Goal: Find contact information: Obtain details needed to contact an individual or organization

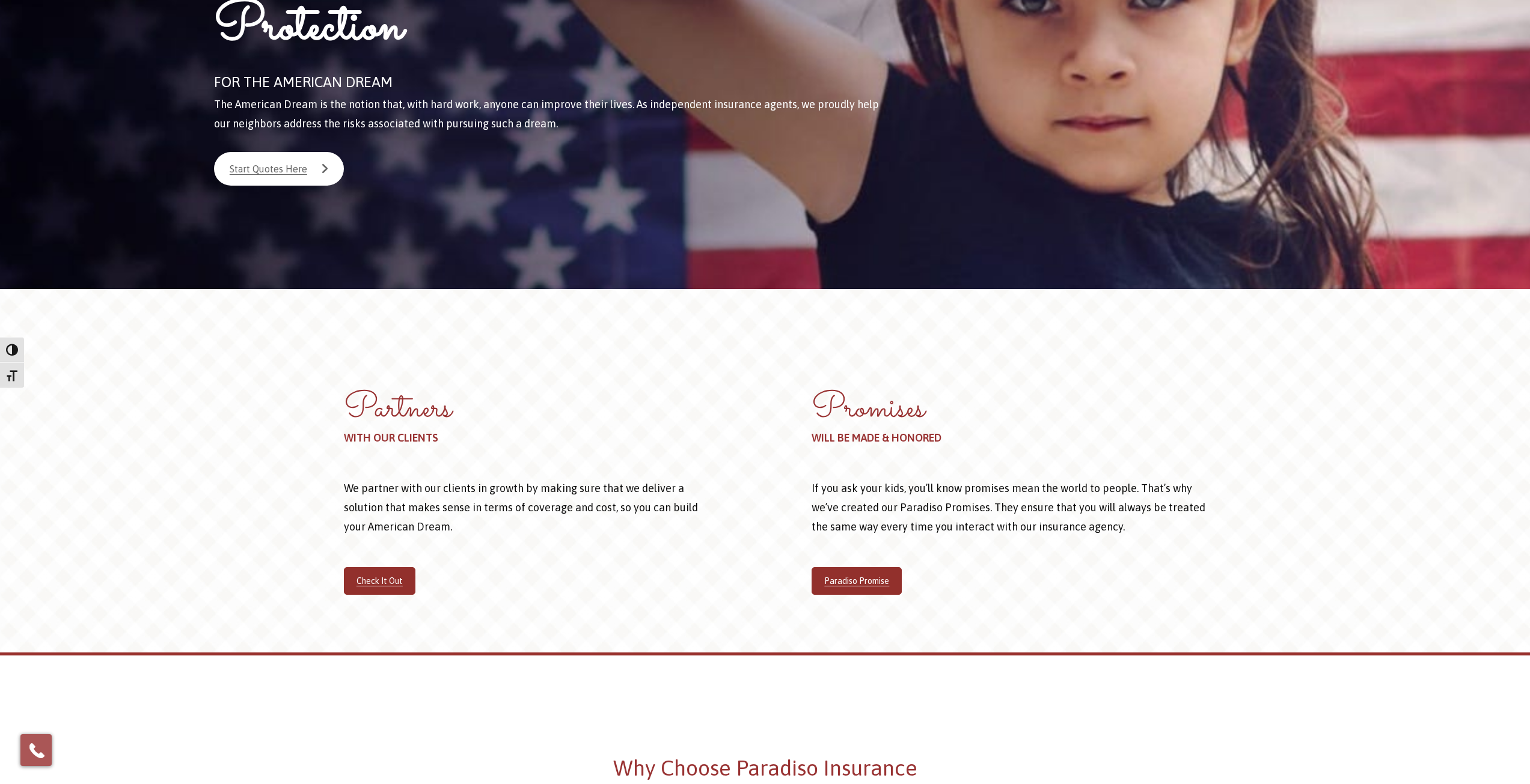
scroll to position [122, 0]
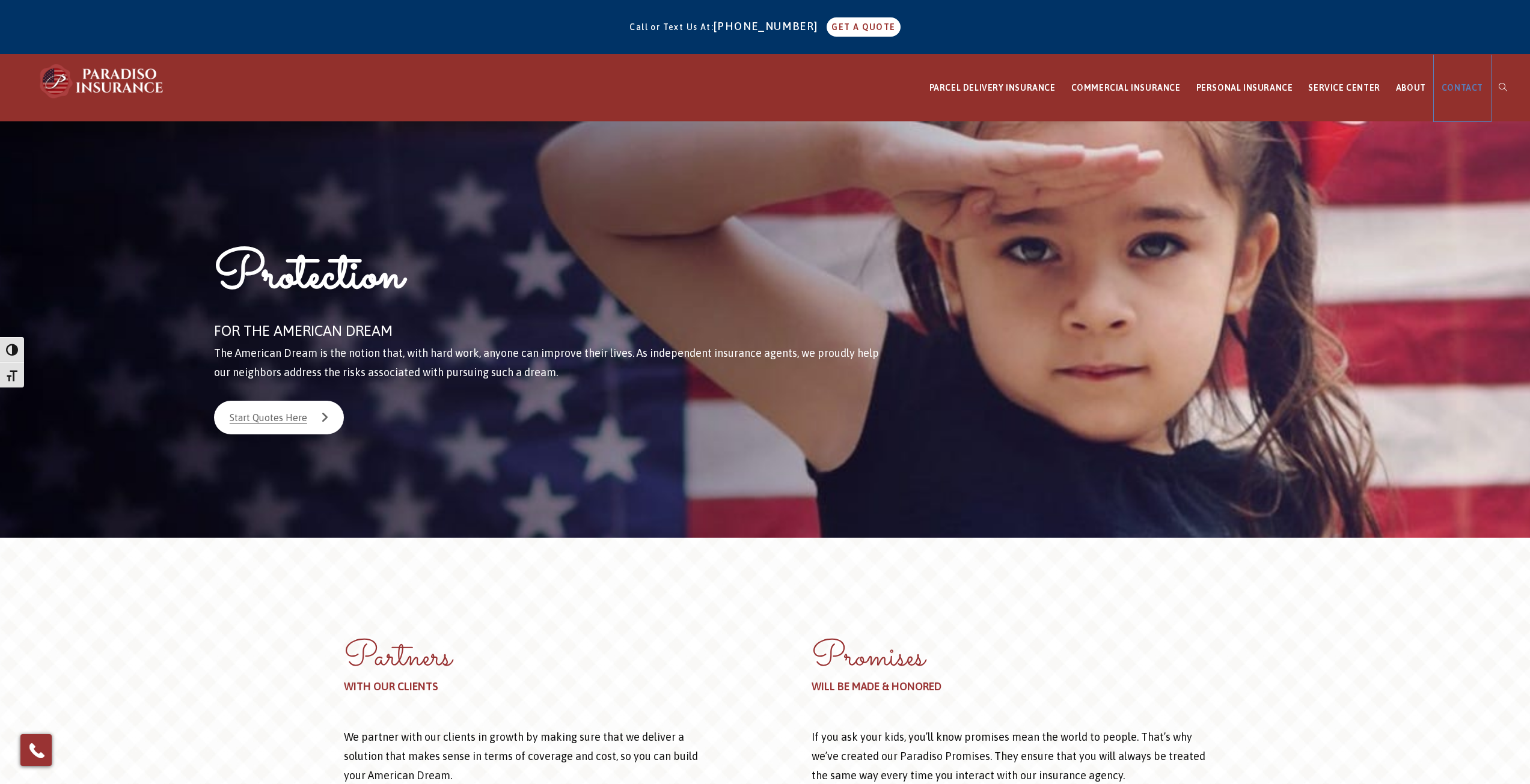
click at [1445, 90] on span "CONTACT" at bounding box center [1462, 88] width 42 height 9
